Goal: Navigation & Orientation: Understand site structure

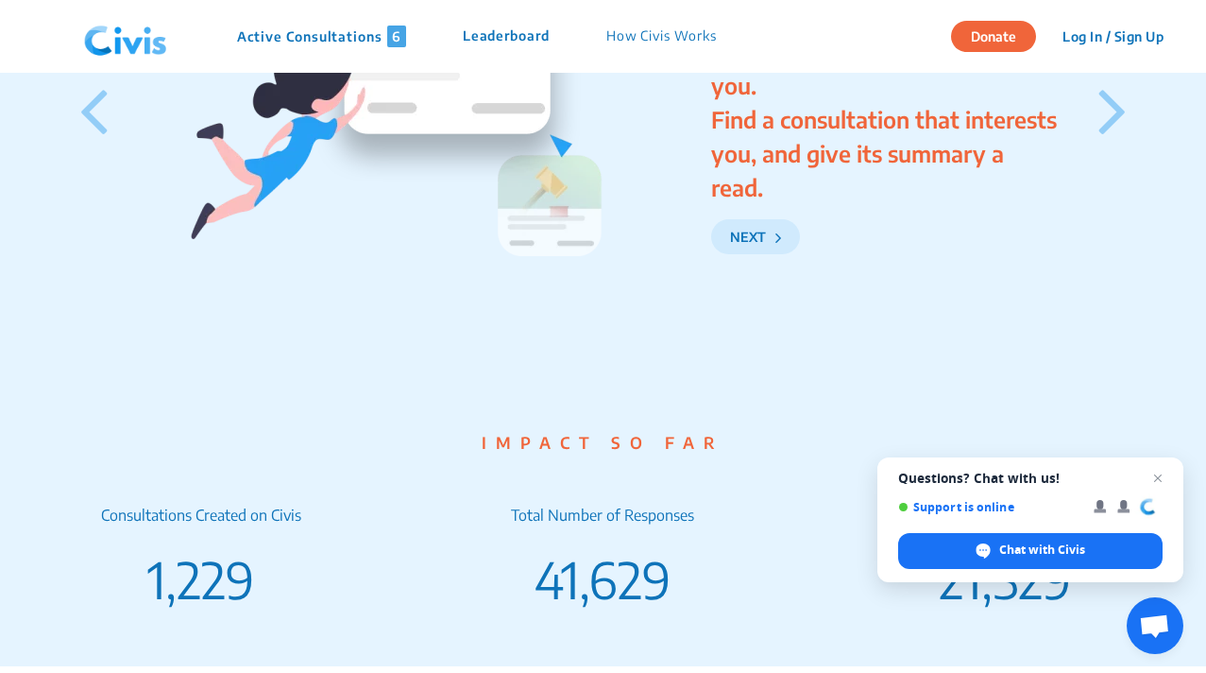
scroll to position [2826, 0]
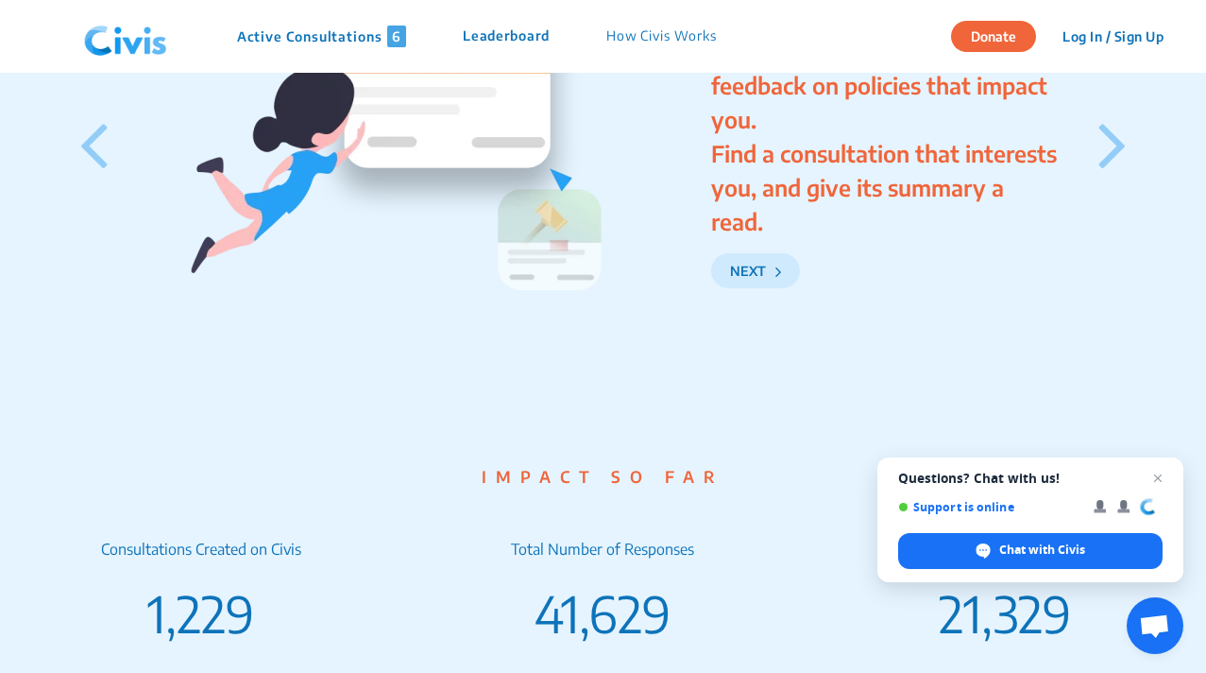
click at [1109, 170] on icon at bounding box center [1113, 143] width 28 height 79
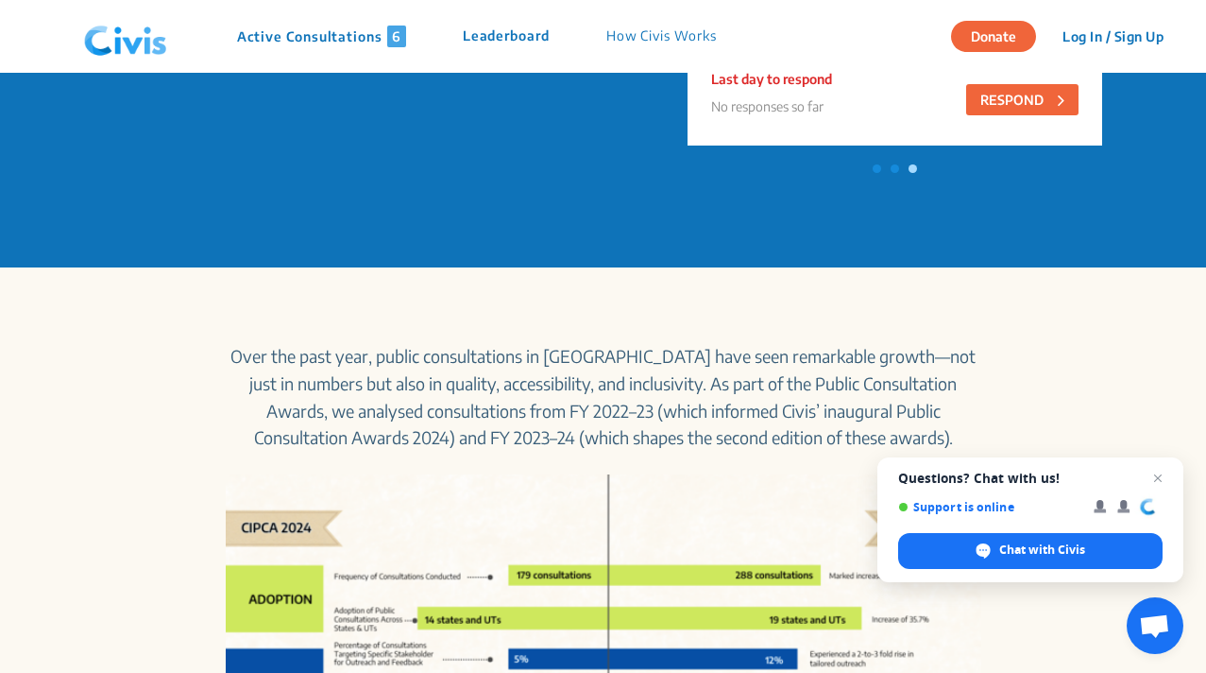
scroll to position [0, 0]
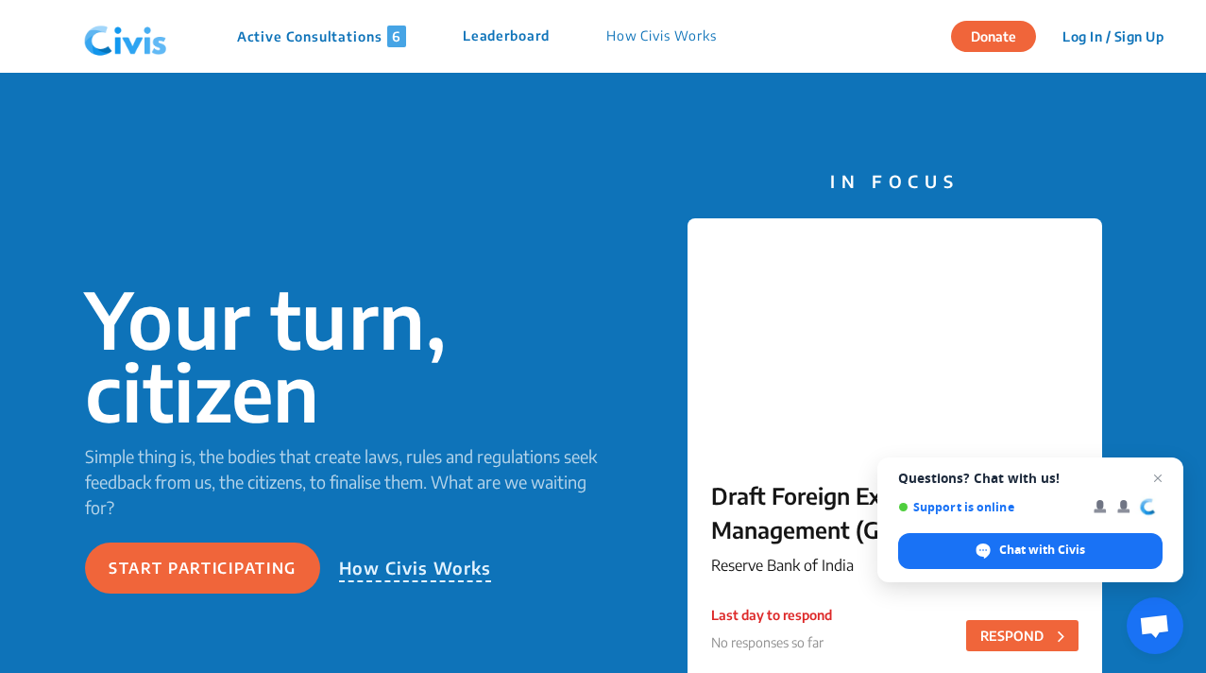
click at [346, 35] on p "Active Consultations 6" at bounding box center [321, 37] width 169 height 22
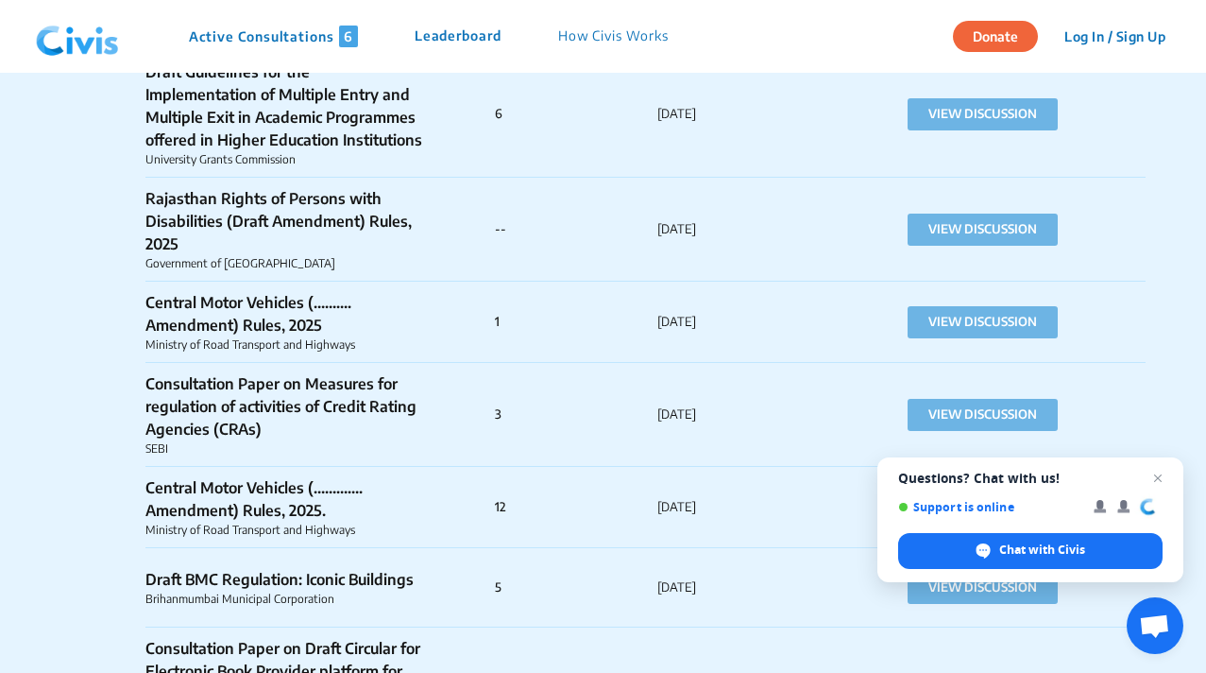
scroll to position [4291, 0]
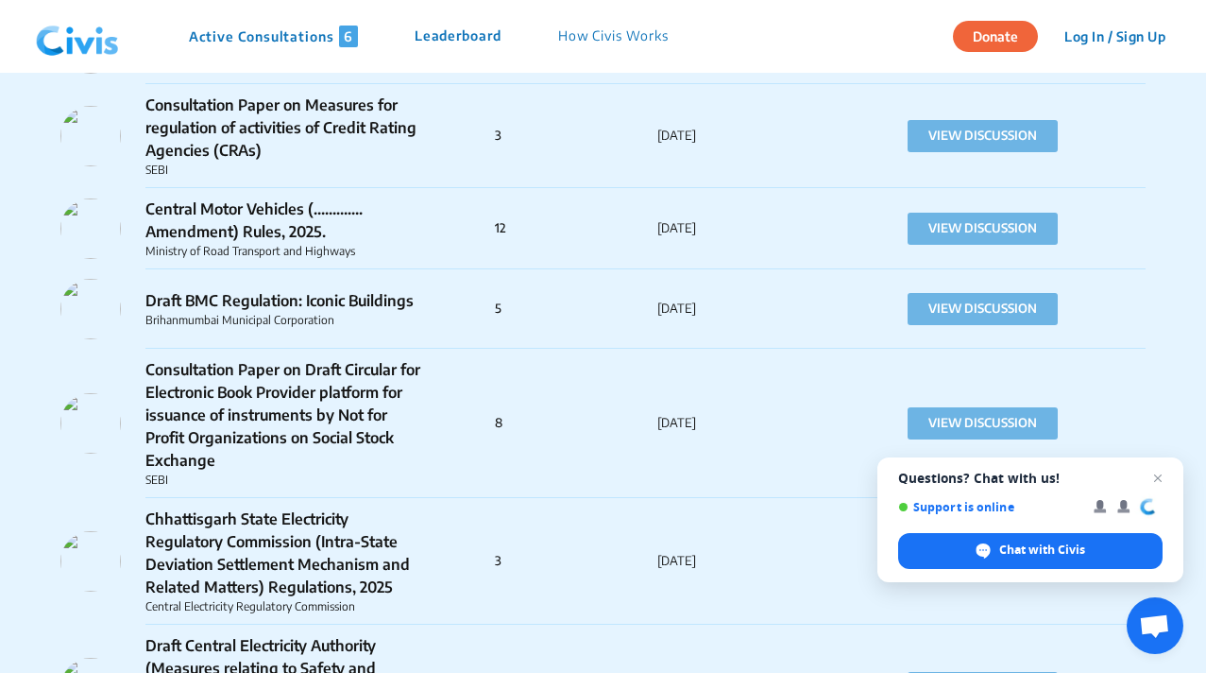
click at [461, 39] on p "Leaderboard" at bounding box center [458, 37] width 87 height 22
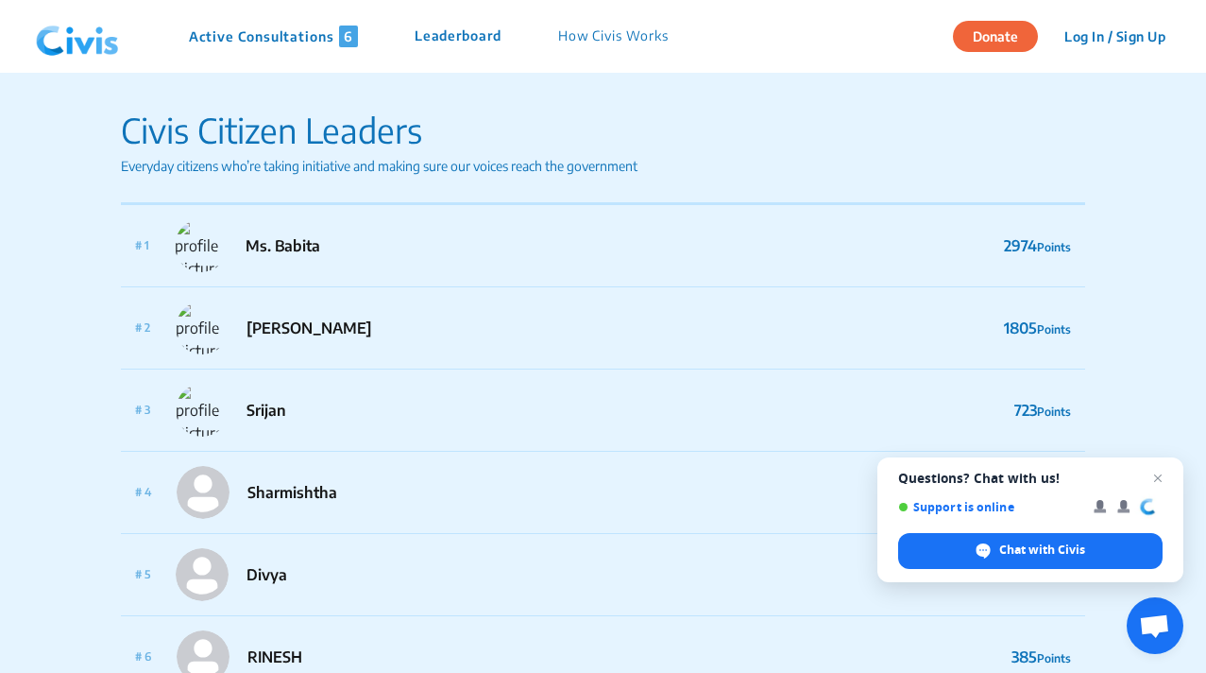
click at [606, 36] on p "How Civis Works" at bounding box center [613, 37] width 111 height 22
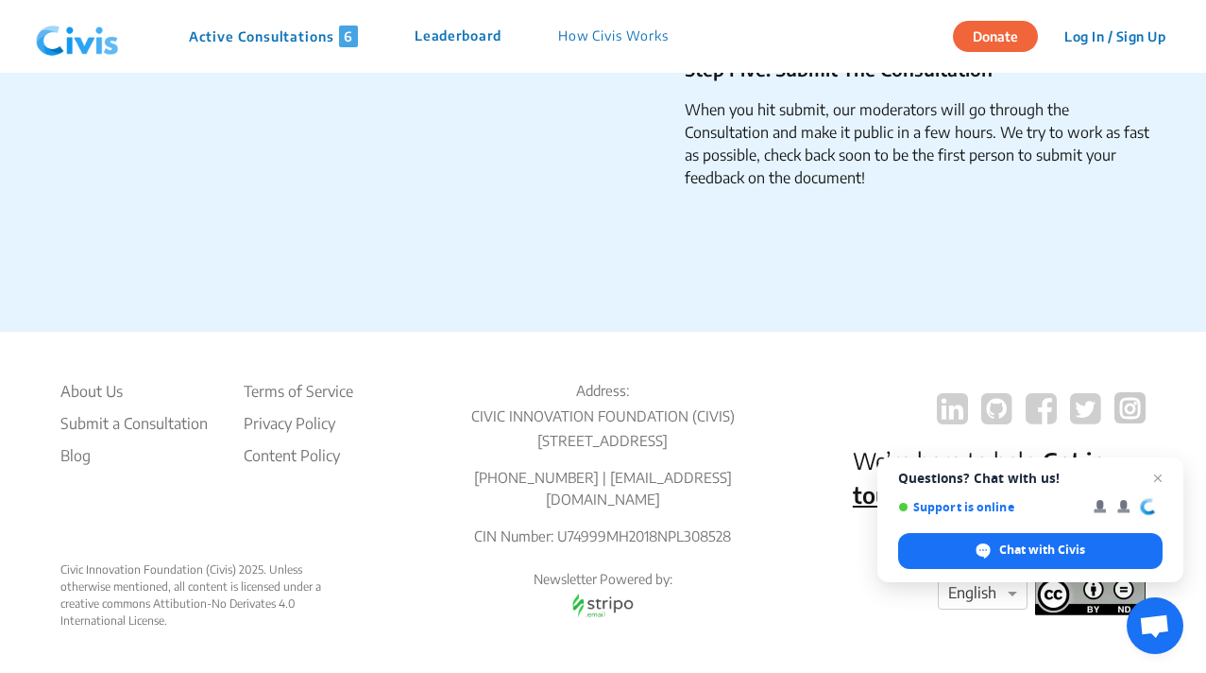
scroll to position [3286, 0]
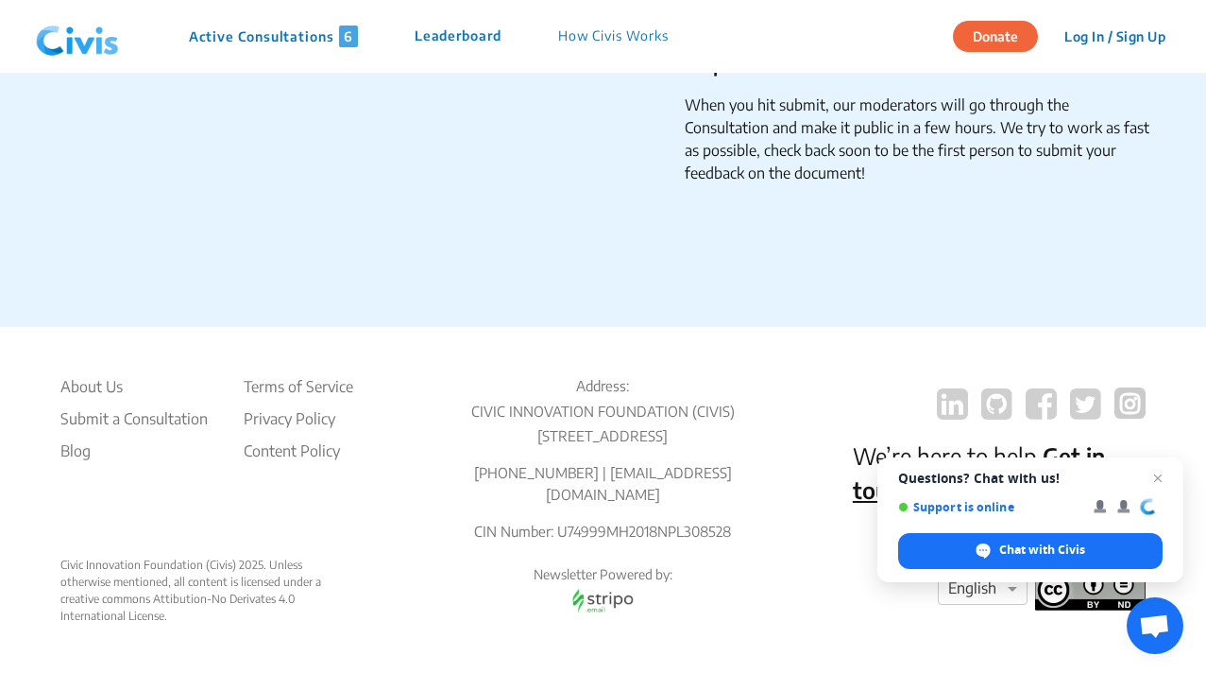
click at [68, 43] on img at bounding box center [77, 37] width 98 height 57
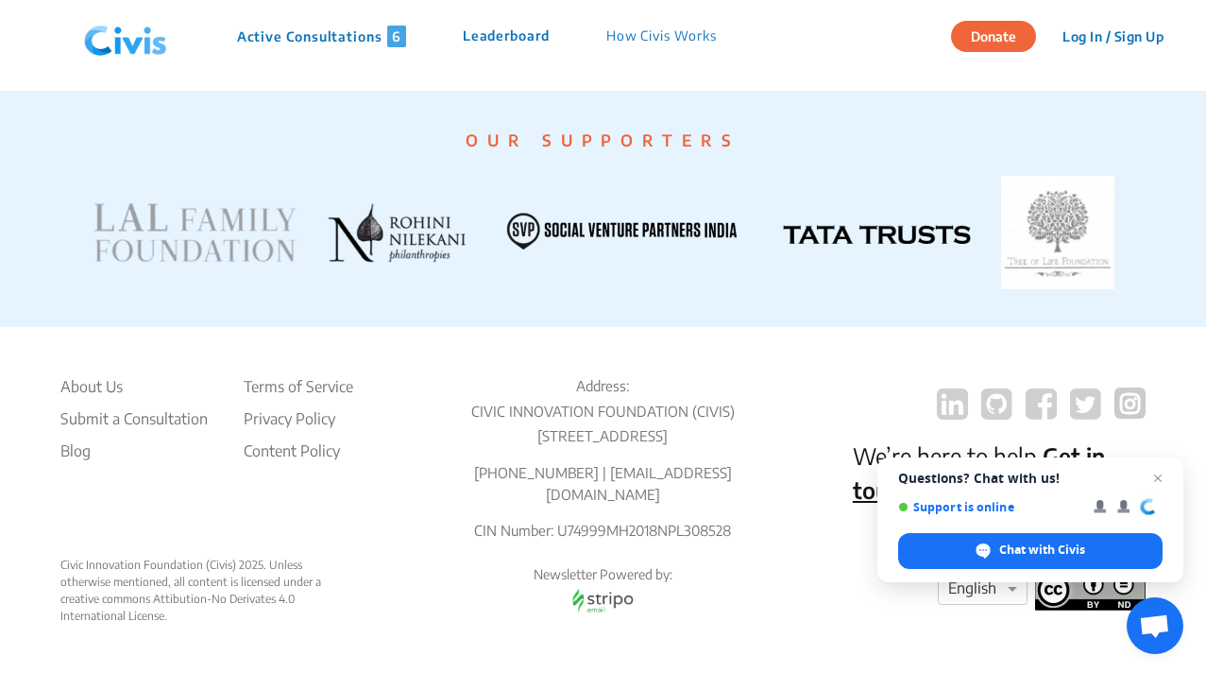
scroll to position [3774, 0]
click at [98, 375] on li "About Us" at bounding box center [133, 386] width 147 height 23
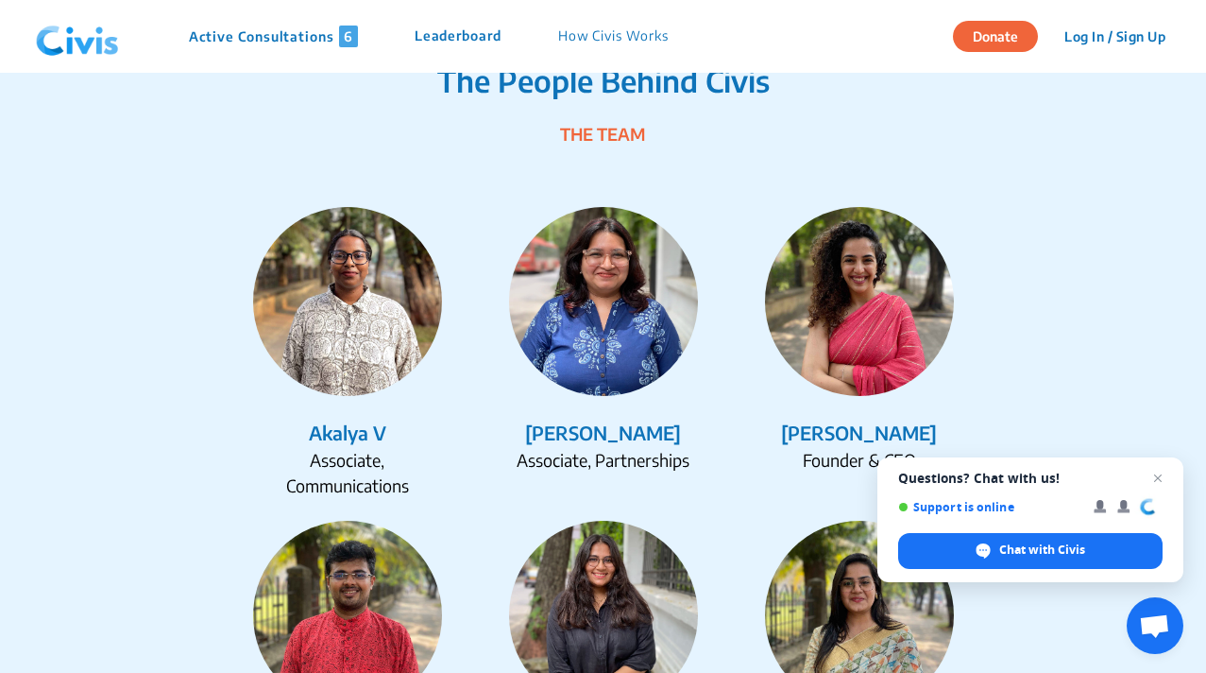
scroll to position [2214, 0]
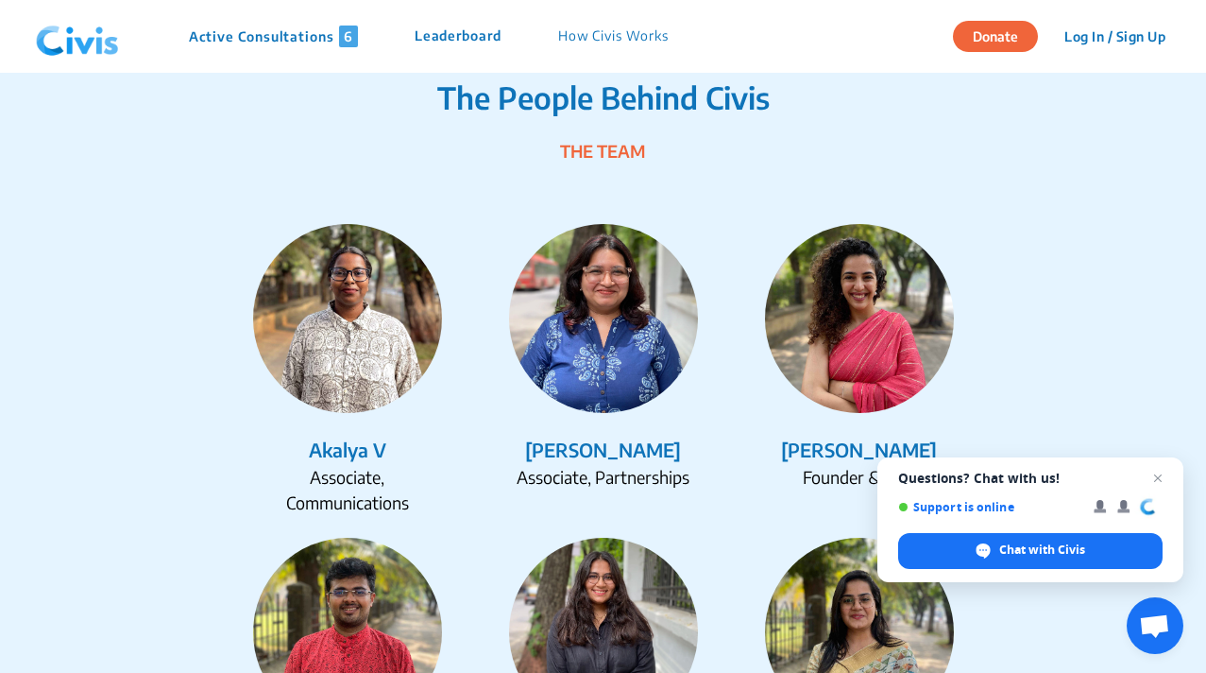
click at [829, 449] on div "[PERSON_NAME]" at bounding box center [859, 449] width 241 height 28
click at [1153, 472] on span "Open chat" at bounding box center [1159, 479] width 24 height 24
